Goal: Find specific page/section: Locate a particular part of the current website

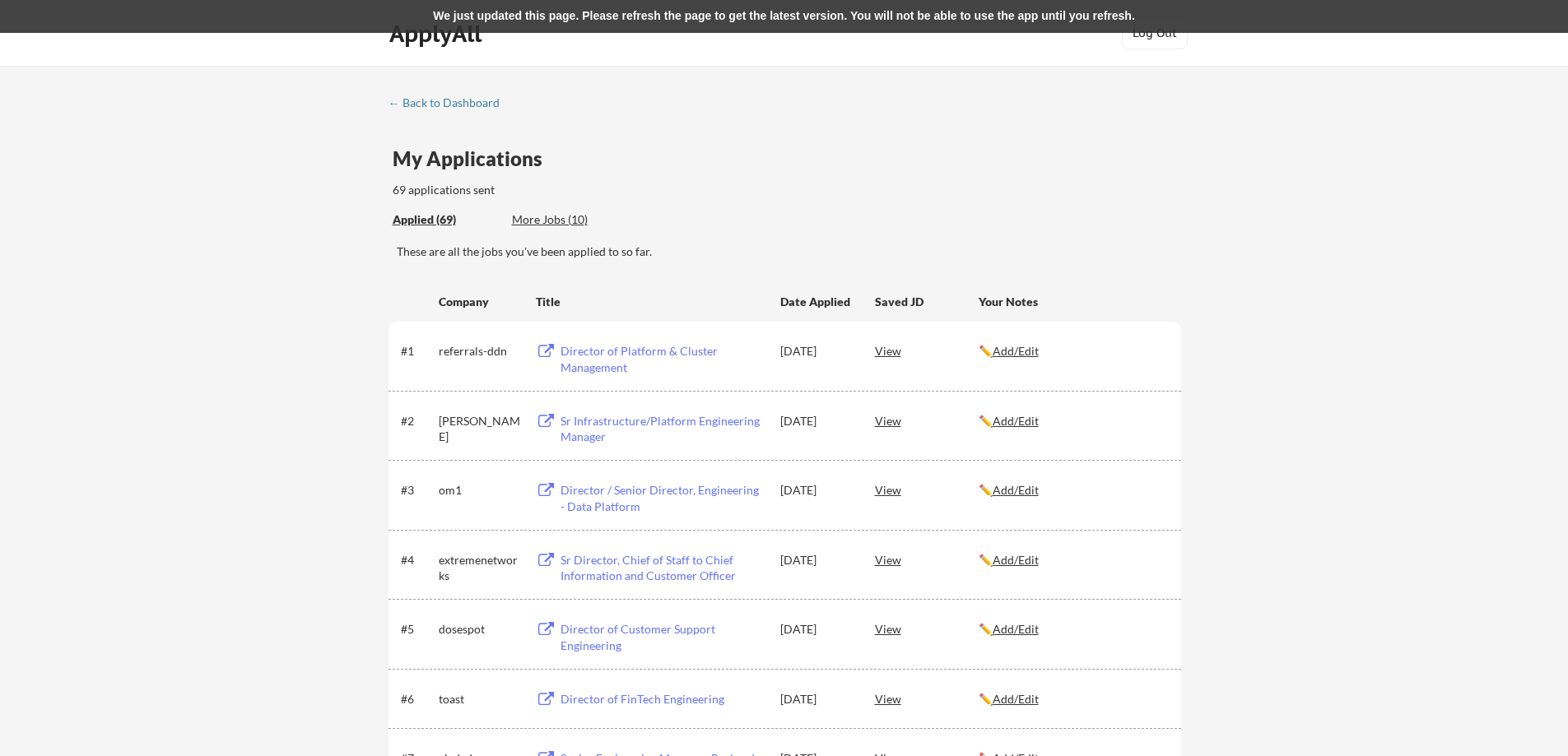
scroll to position [2028, 0]
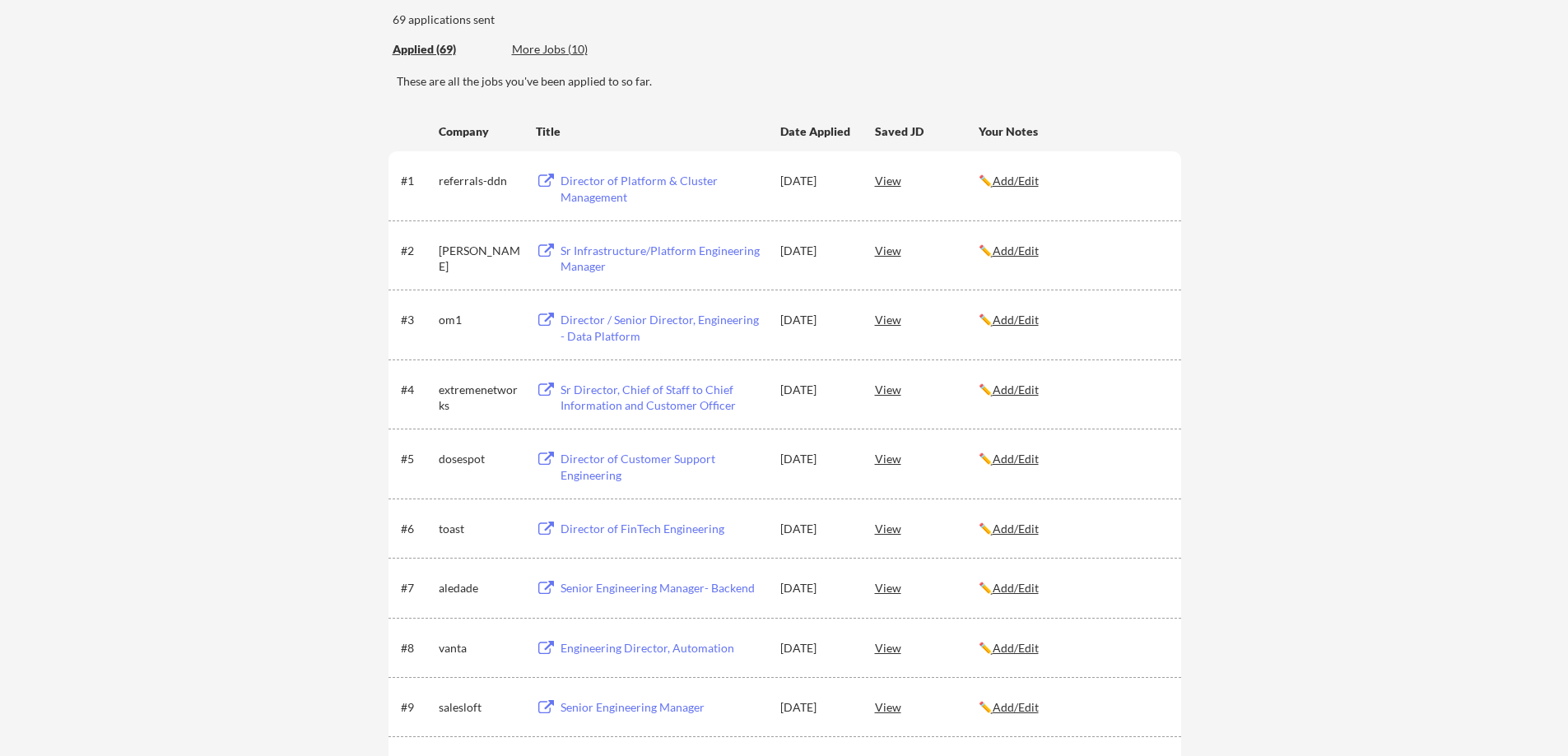
scroll to position [164, 0]
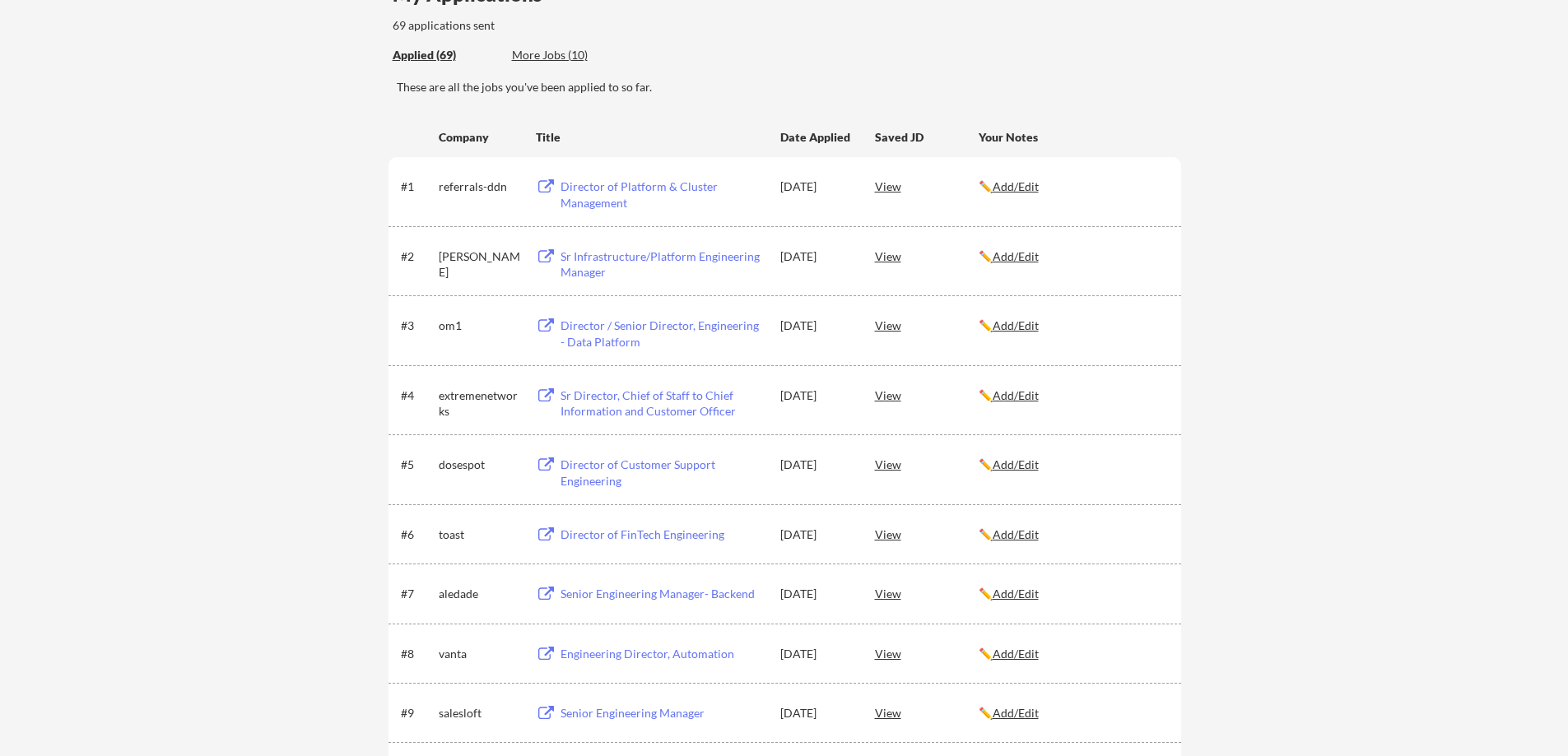
click at [632, 324] on div "Director / Senior Director, Engineering - Data Platform" at bounding box center [663, 334] width 205 height 32
click at [626, 261] on div "Sr Infrastructure/Platform Engineering Manager" at bounding box center [663, 265] width 205 height 32
click at [579, 189] on div "Director of Platform & Cluster Management" at bounding box center [663, 195] width 205 height 32
click at [534, 56] on div "More Jobs (10)" at bounding box center [573, 54] width 121 height 16
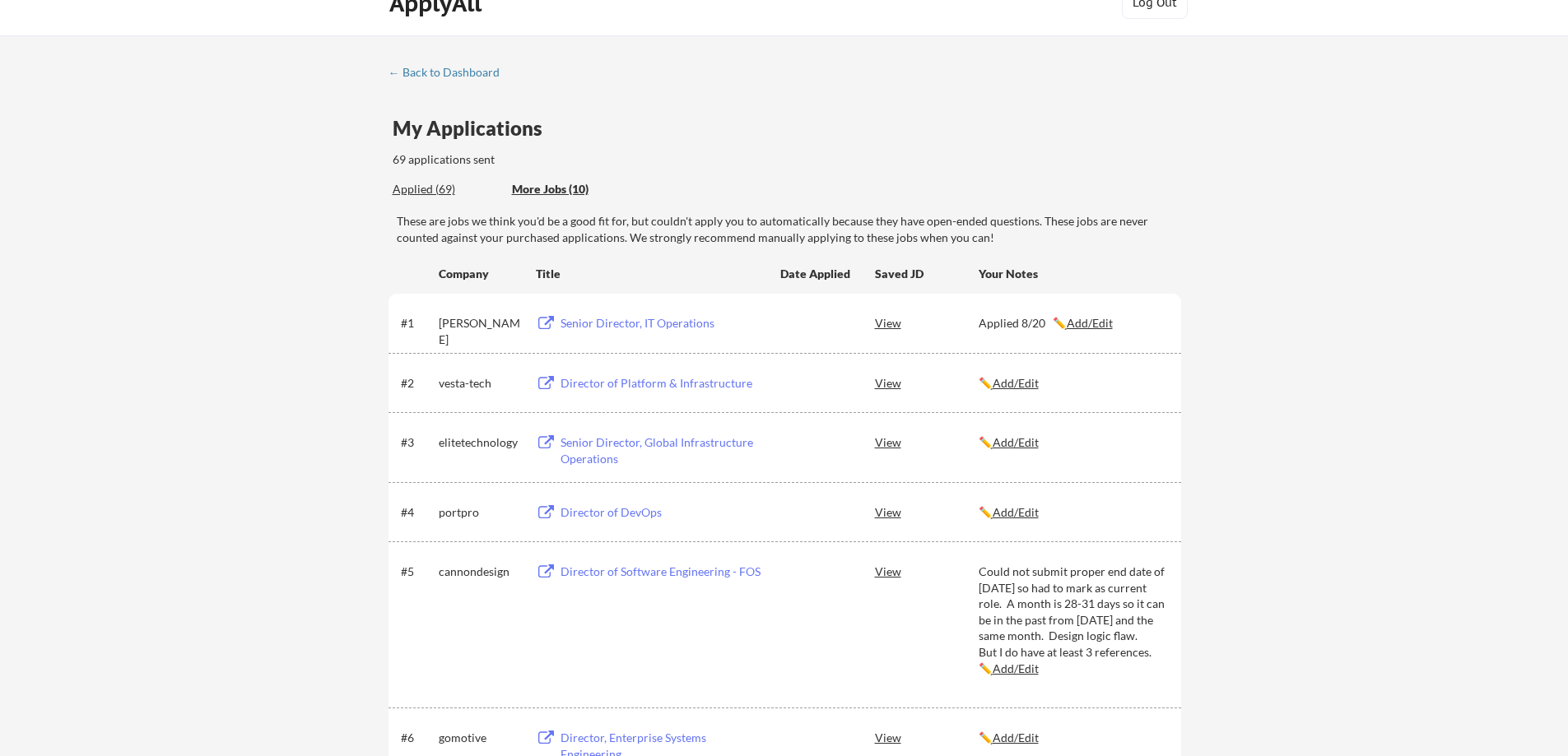
scroll to position [0, 0]
